Goal: Transaction & Acquisition: Purchase product/service

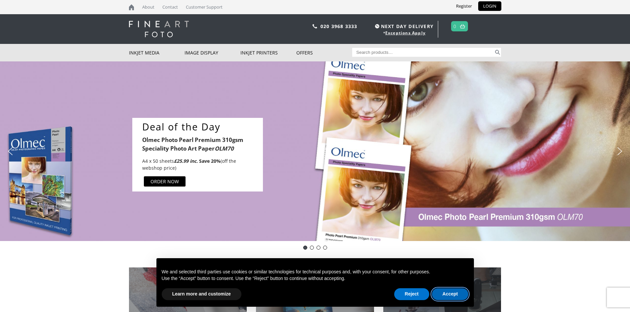
drag, startPoint x: 453, startPoint y: 295, endPoint x: 448, endPoint y: 292, distance: 5.4
click at [452, 295] on button "Accept" at bounding box center [450, 295] width 37 height 12
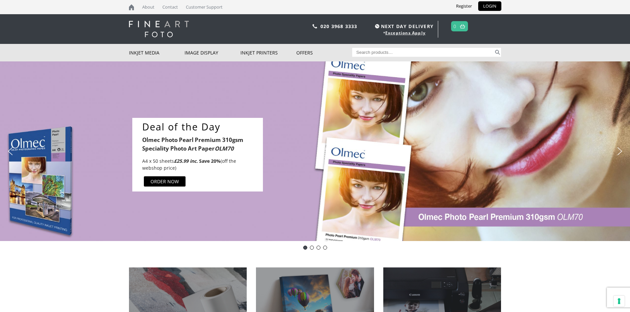
click at [368, 54] on input "Search for:" at bounding box center [423, 52] width 142 height 9
type input "goframe"
click at [494, 48] on button "Search" at bounding box center [498, 52] width 8 height 9
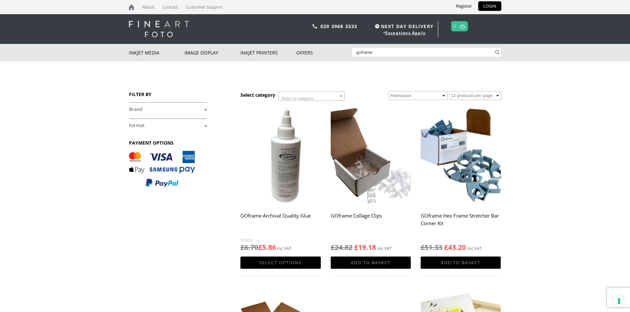
click at [377, 53] on input "goframe" at bounding box center [423, 52] width 142 height 9
type input "goframe 1500"
click at [494, 48] on button "Search" at bounding box center [498, 52] width 8 height 9
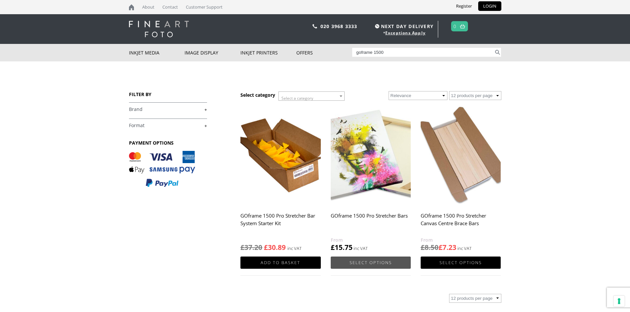
click at [377, 261] on link "Select options" at bounding box center [371, 263] width 80 height 12
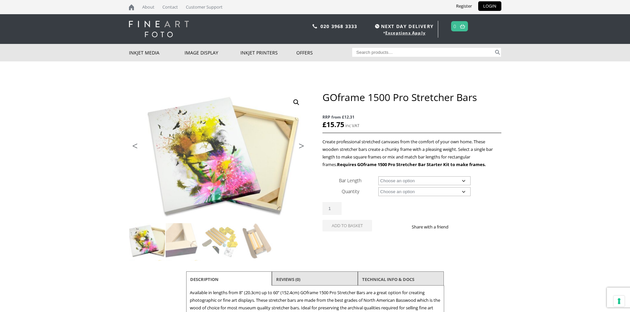
click at [466, 182] on select "Choose an option 8" (20.3cm) 10" (25.4cm) 11" (27.9cm) 12" (30.5cm) 14" (35.6cm…" at bounding box center [424, 181] width 92 height 9
click at [378, 177] on select "Choose an option 8" (20.3cm) 10" (25.4cm) 11" (27.9cm) 12" (30.5cm) 14" (35.6cm…" at bounding box center [424, 181] width 92 height 9
select select "40-101-6cm"
click at [464, 192] on select "Choose an option 8 Bars" at bounding box center [424, 191] width 92 height 9
select select "8-bars"
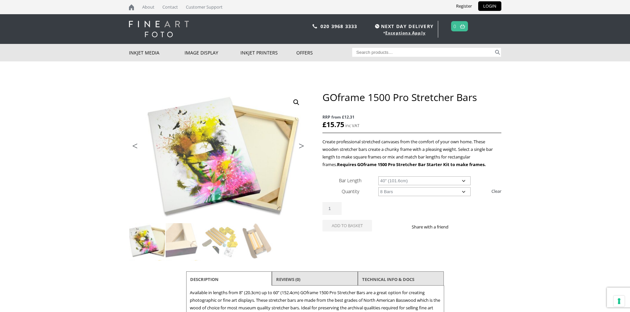
click at [378, 187] on select "Choose an option 8 Bars" at bounding box center [424, 191] width 92 height 9
select select "40-101-6cm"
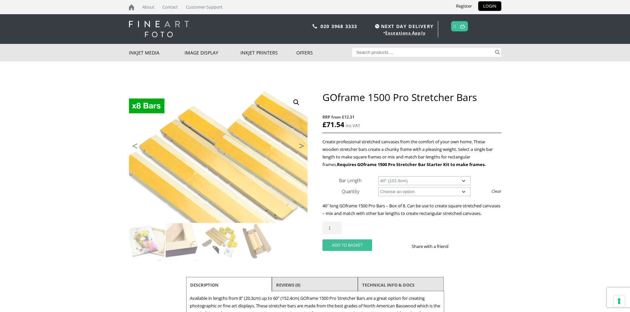
click at [353, 251] on button "Add to basket" at bounding box center [347, 246] width 50 height 12
click at [338, 234] on input "2" at bounding box center [331, 228] width 19 height 13
click at [338, 234] on input "3" at bounding box center [331, 228] width 19 height 13
type input "4"
click at [338, 234] on input "4" at bounding box center [331, 228] width 19 height 13
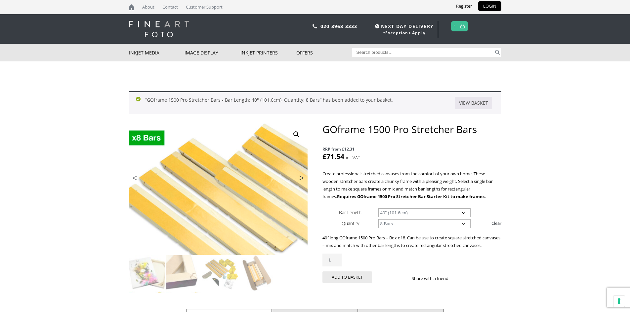
click at [462, 25] on img at bounding box center [462, 26] width 5 height 4
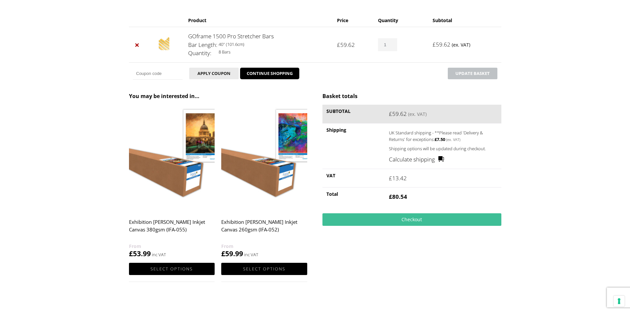
scroll to position [99, 0]
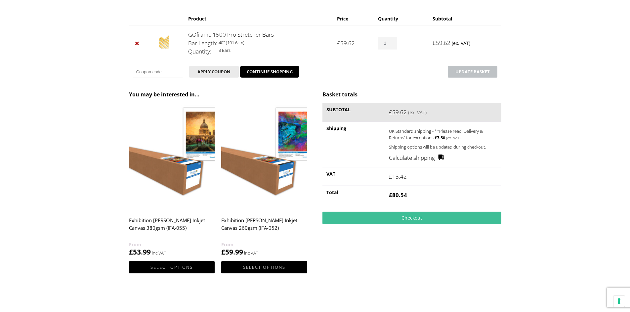
click at [393, 40] on input "1" at bounding box center [387, 43] width 19 height 13
click at [392, 42] on input "2" at bounding box center [387, 43] width 19 height 13
click at [392, 42] on input "3" at bounding box center [387, 43] width 19 height 13
type input "4"
click at [392, 42] on input "4" at bounding box center [387, 43] width 19 height 13
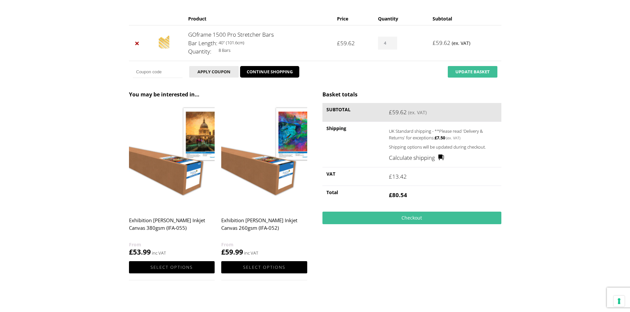
click at [459, 73] on button "Update basket" at bounding box center [473, 72] width 50 height 12
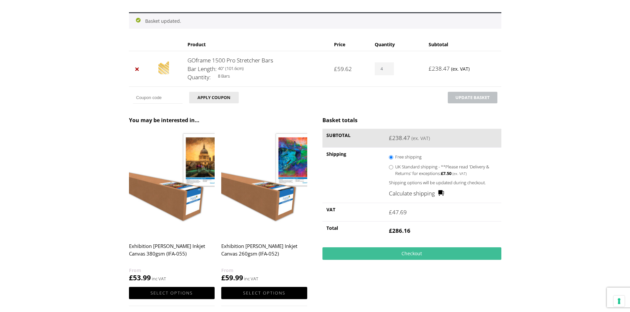
click at [228, 61] on link "GOframe 1500 Pro Stretcher Bars" at bounding box center [230, 61] width 86 height 8
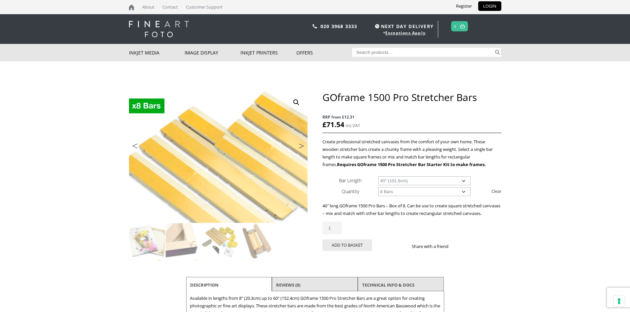
click at [463, 181] on select "Choose an option 8" (20.3cm) 10" (25.4cm) 11" (27.9cm) 12" (30.5cm) 14" (35.6cm…" at bounding box center [424, 181] width 92 height 9
select select "60-152-4cm"
click at [378, 177] on select "Choose an option 8" (20.3cm) 10" (25.4cm) 11" (27.9cm) 12" (30.5cm) 14" (35.6cm…" at bounding box center [424, 181] width 92 height 9
click at [540, 238] on body "NEXT DAY DELIVERY * Exceptions Apply About Contact Customer Support Register LO…" at bounding box center [315, 156] width 630 height 312
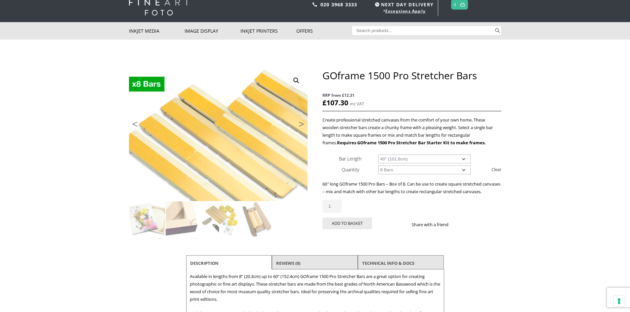
scroll to position [33, 0]
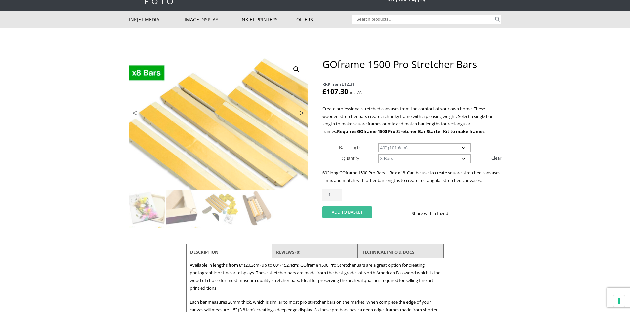
click at [359, 218] on button "Add to basket" at bounding box center [347, 213] width 50 height 12
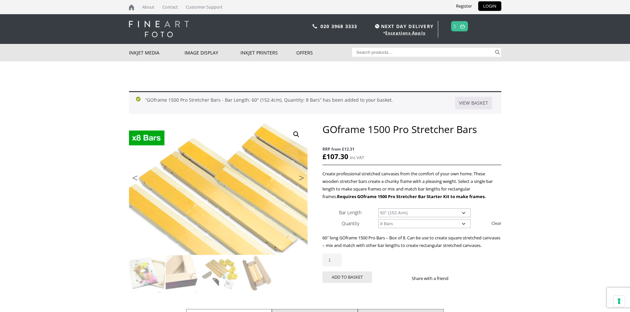
click at [456, 28] on link "5" at bounding box center [454, 26] width 3 height 10
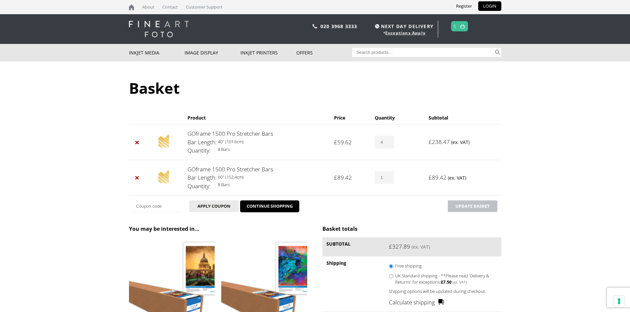
click at [539, 132] on body "NEXT DAY DELIVERY * Exceptions Apply About Contact Customer Support Register LO…" at bounding box center [315, 156] width 630 height 312
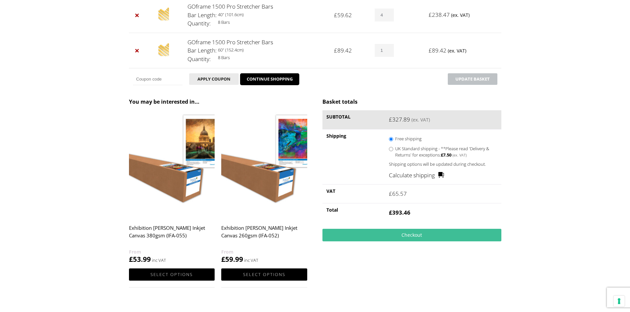
scroll to position [132, 0]
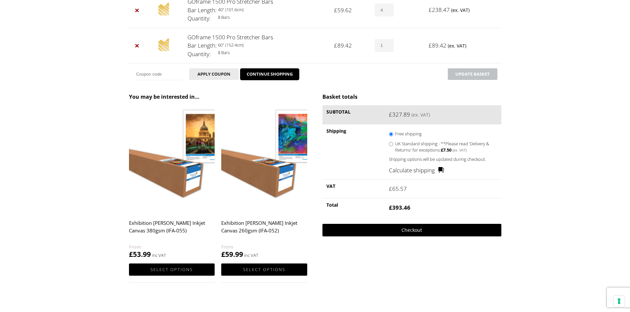
click at [416, 231] on link "Checkout" at bounding box center [411, 230] width 179 height 13
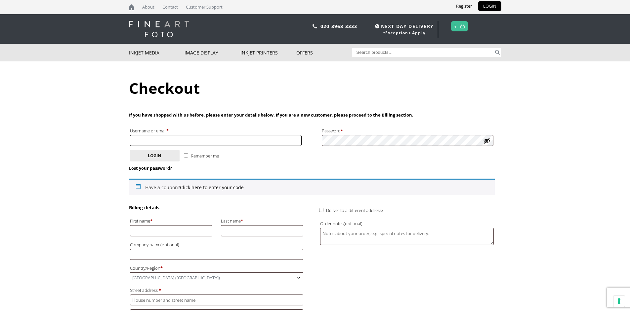
click at [151, 140] on input "Username or email * Required" at bounding box center [216, 140] width 172 height 11
type input "Jayne@richard-james.co.uk"
type input "Jayne"
type input "Drew"
type input "[PERSON_NAME] Int Ltd"
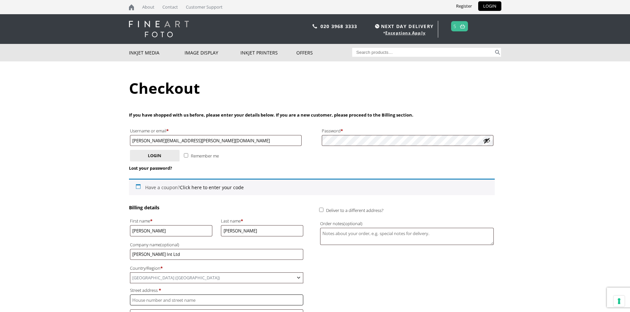
type input "[PERSON_NAME] Int Ltd"
type input "Unit A [GEOGRAPHIC_DATA] WH"
type input "Chittening Ind est"
type input "Avonmouth, [GEOGRAPHIC_DATA]"
type input "BS11 0YB"
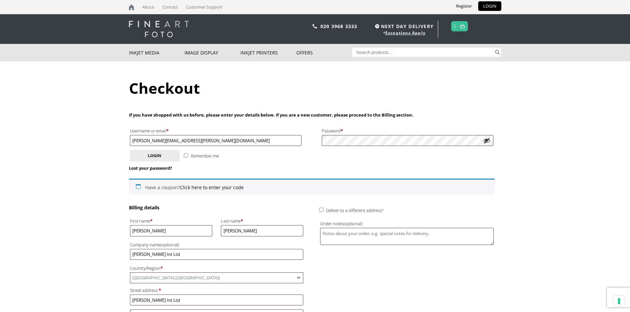
type input "[PHONE_NUMBER]"
click at [154, 156] on button "Login" at bounding box center [155, 156] width 50 height 12
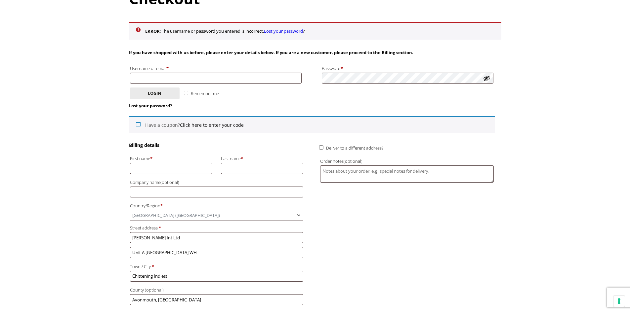
scroll to position [99, 0]
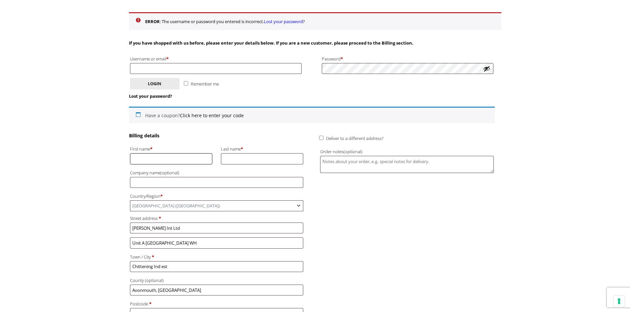
click at [163, 160] on input "First name *" at bounding box center [171, 158] width 83 height 11
type input "Jayne"
type input "Jayne@richard-james.co.uk"
type input "Drew"
type input "Richard James Int Ltd"
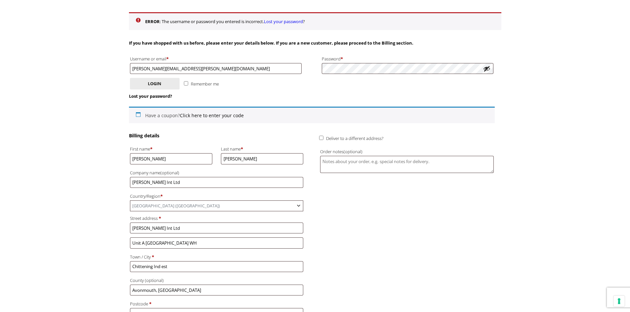
type input "[PHONE_NUMBER]"
click at [243, 160] on input "Drew" at bounding box center [262, 158] width 83 height 11
type input "Drew 337224"
click at [357, 208] on div "Billing details First name * Jayne Last name * Drew 337224 Company name (option…" at bounding box center [312, 264] width 366 height 262
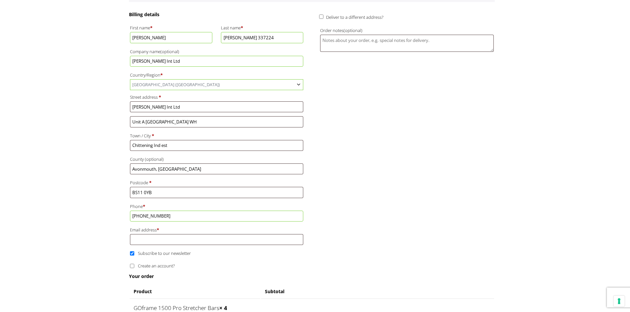
scroll to position [231, 0]
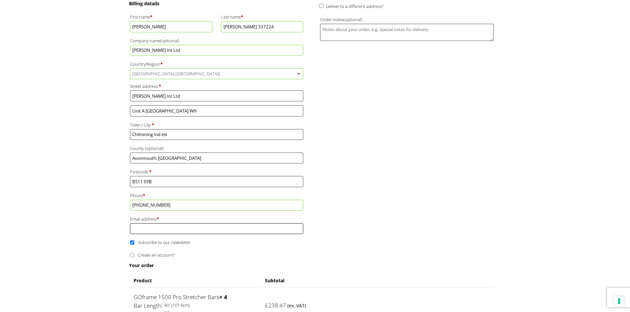
click at [159, 227] on input "Email address *" at bounding box center [217, 229] width 174 height 11
type input "[PERSON_NAME][EMAIL_ADDRESS][PERSON_NAME][DOMAIN_NAME]"
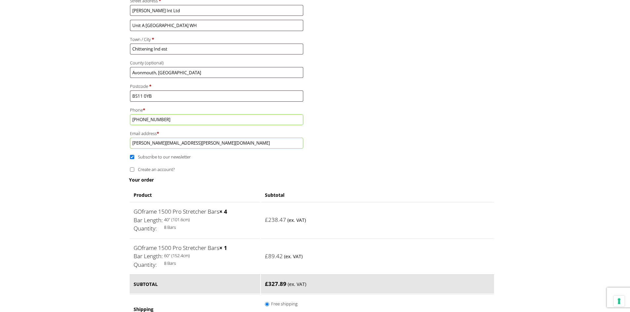
scroll to position [331, 0]
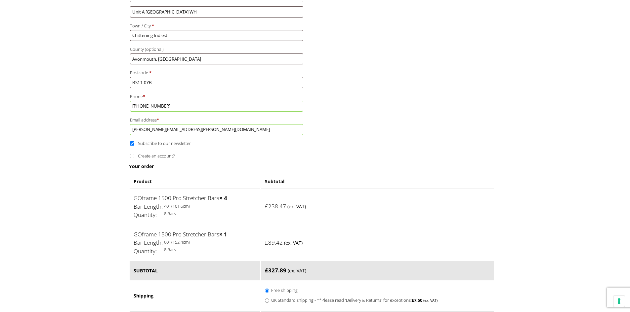
click at [131, 144] on input "Subscribe to our newsletter" at bounding box center [132, 144] width 4 height 4
click at [133, 143] on input "Subscribe to our newsletter" at bounding box center [132, 144] width 4 height 4
checkbox input "true"
click at [132, 155] on input "Create an account?" at bounding box center [132, 156] width 4 height 4
checkbox input "true"
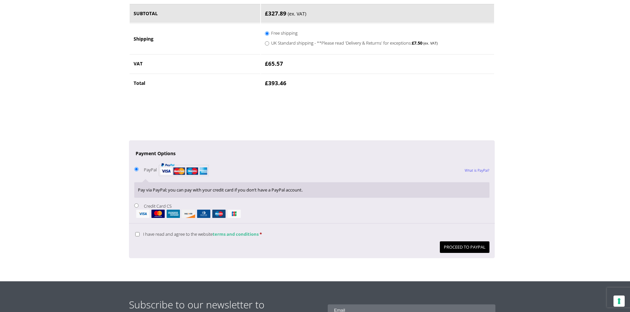
scroll to position [661, 0]
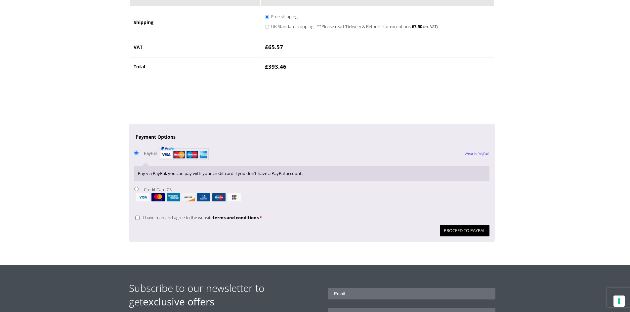
click at [136, 190] on input "Credit Card CS" at bounding box center [136, 189] width 4 height 4
radio input "true"
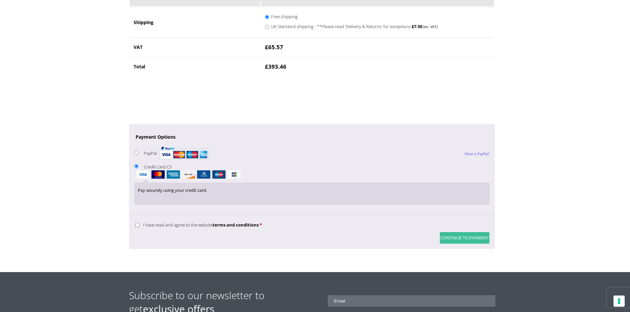
click at [463, 239] on button "Continue to Payment" at bounding box center [465, 238] width 50 height 12
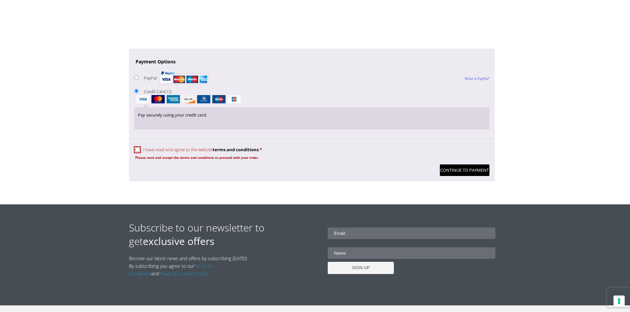
scroll to position [800, 0]
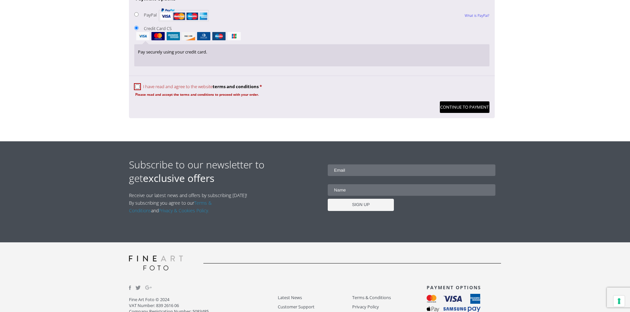
drag, startPoint x: 137, startPoint y: 87, endPoint x: 156, endPoint y: 93, distance: 20.5
click at [138, 87] on input "I have read and agree to the website terms and conditions *" at bounding box center [137, 87] width 4 height 4
checkbox input "true"
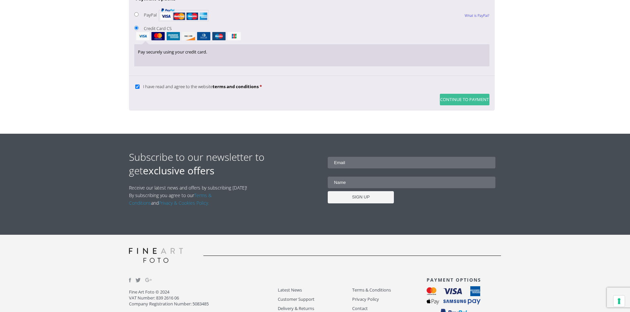
click at [464, 100] on button "Continue to Payment" at bounding box center [465, 100] width 50 height 12
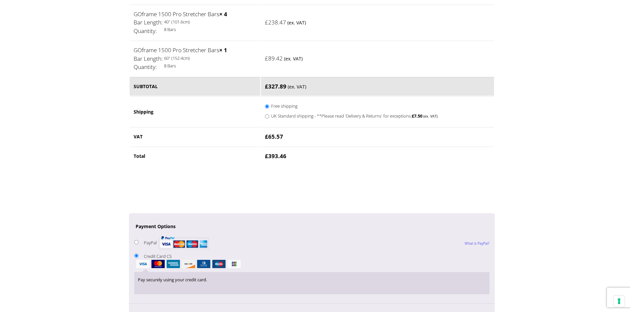
scroll to position [668, 0]
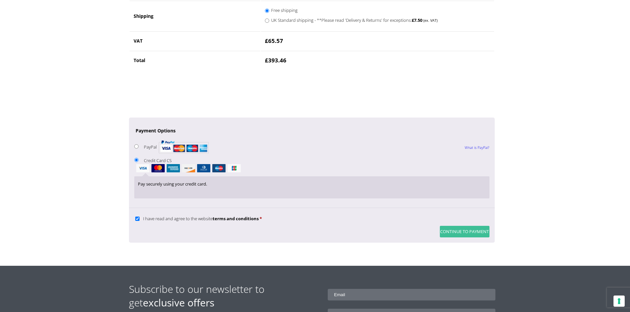
click at [457, 231] on button "Continue to Payment" at bounding box center [465, 232] width 50 height 12
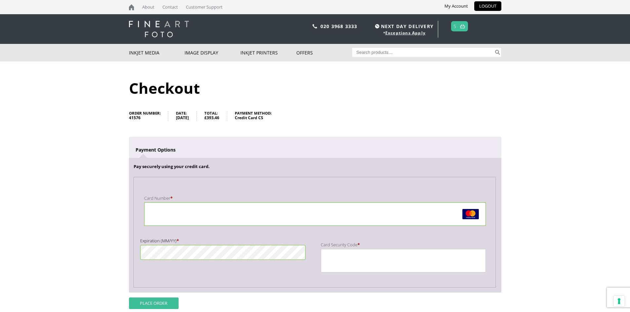
click at [157, 303] on button "Place order" at bounding box center [154, 304] width 50 height 12
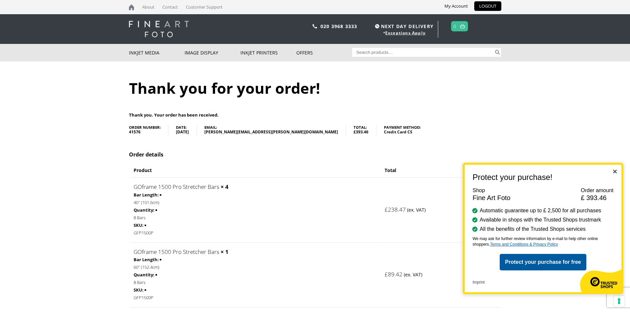
click at [614, 171] on img "Close" at bounding box center [615, 172] width 4 height 4
